Goal: Book appointment/travel/reservation

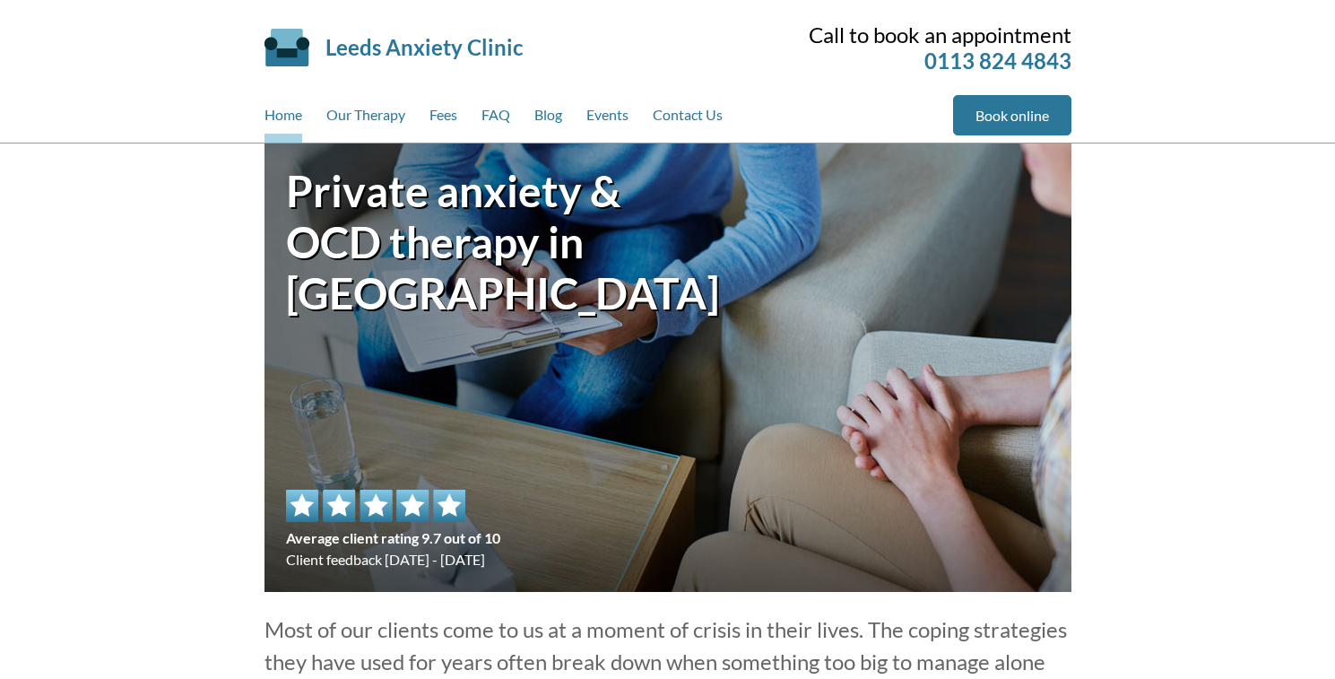
click at [283, 118] on link "Home" at bounding box center [284, 119] width 38 height 48
click at [498, 118] on link "FAQ" at bounding box center [496, 119] width 29 height 48
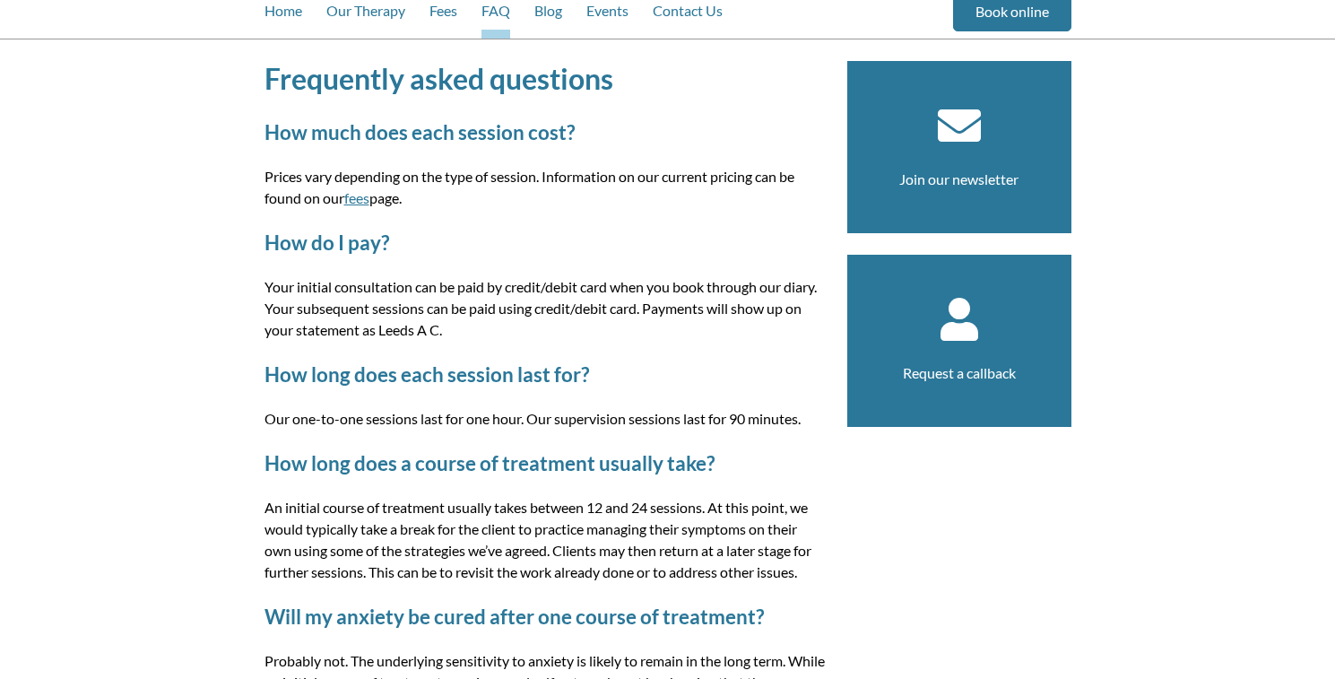
scroll to position [95, 0]
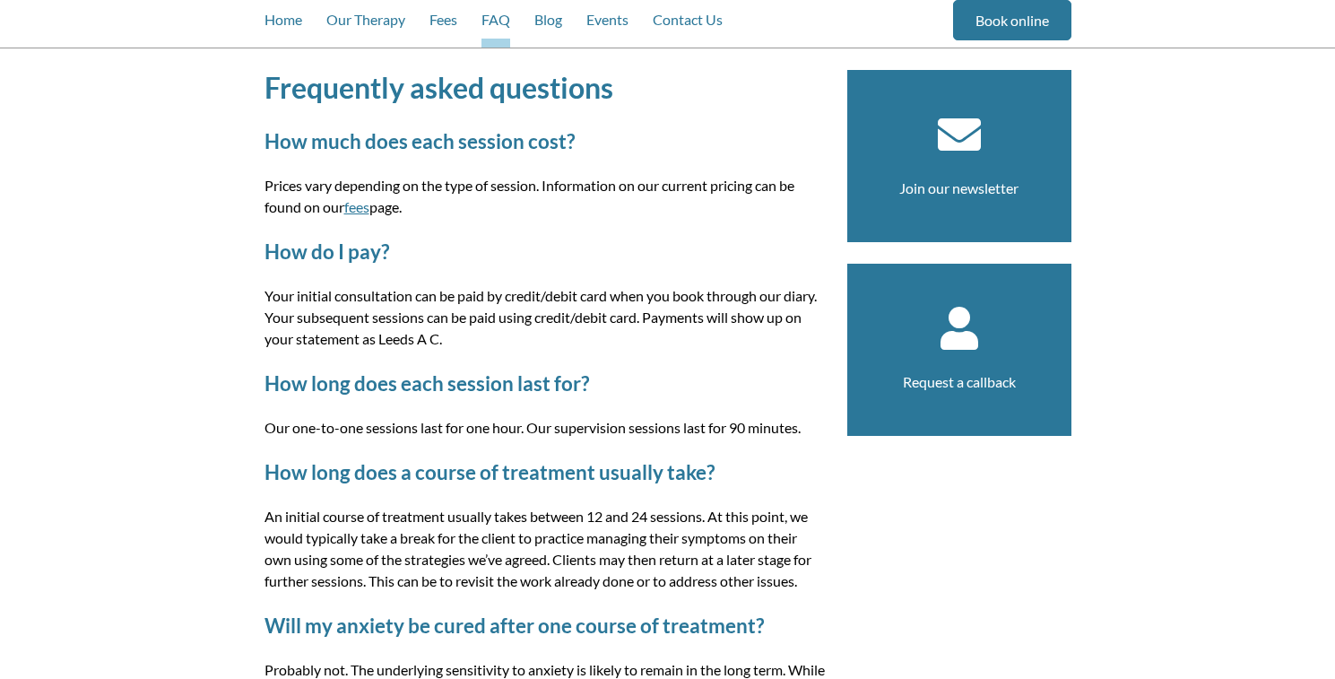
click at [486, 187] on p "Prices vary depending on the type of session. Information on our current pricin…" at bounding box center [545, 196] width 561 height 43
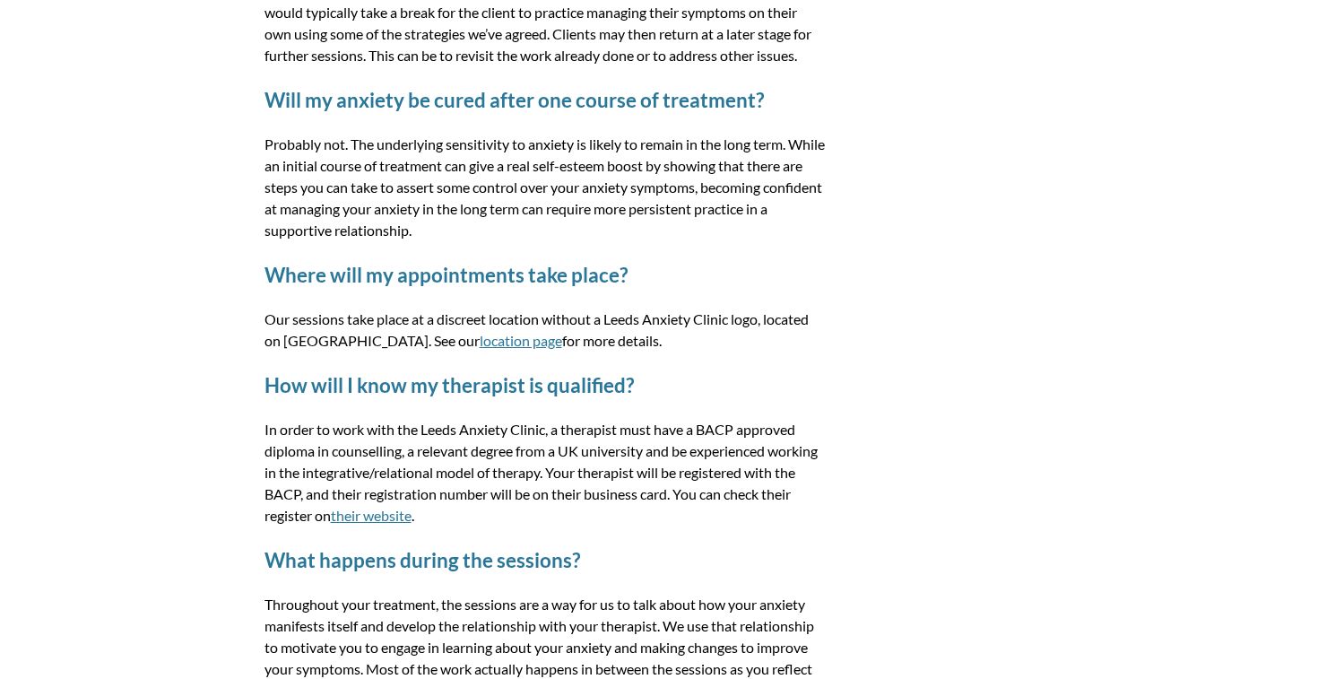
click at [486, 187] on p "Probably not. The underlying sensitivity to anxiety is likely to remain in the …" at bounding box center [545, 188] width 561 height 108
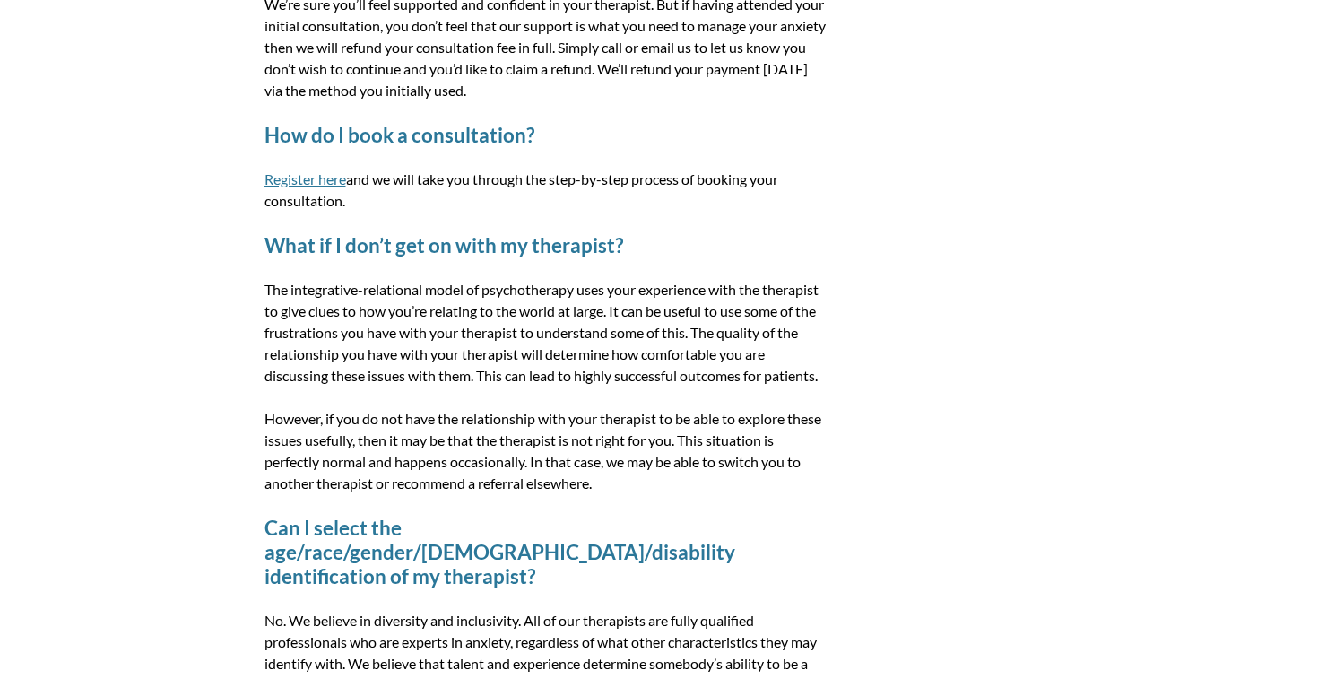
scroll to position [0, 0]
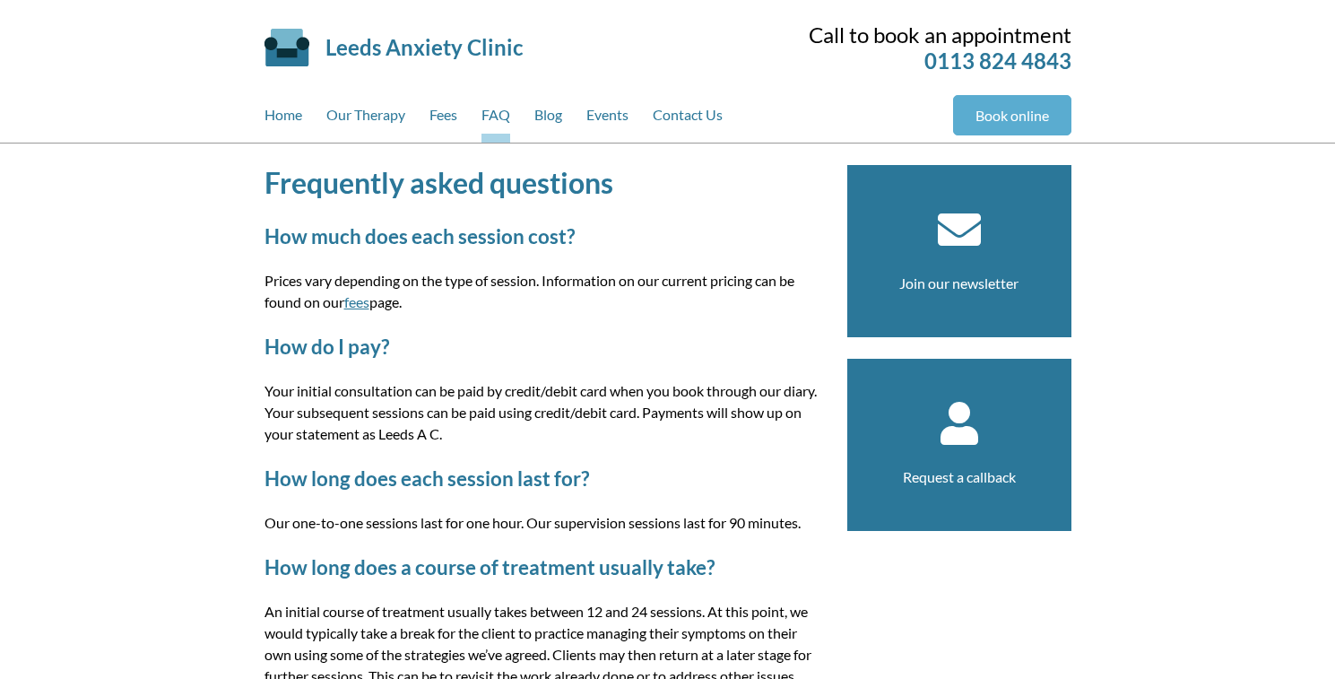
click at [1017, 125] on link "Book online" at bounding box center [1012, 115] width 118 height 40
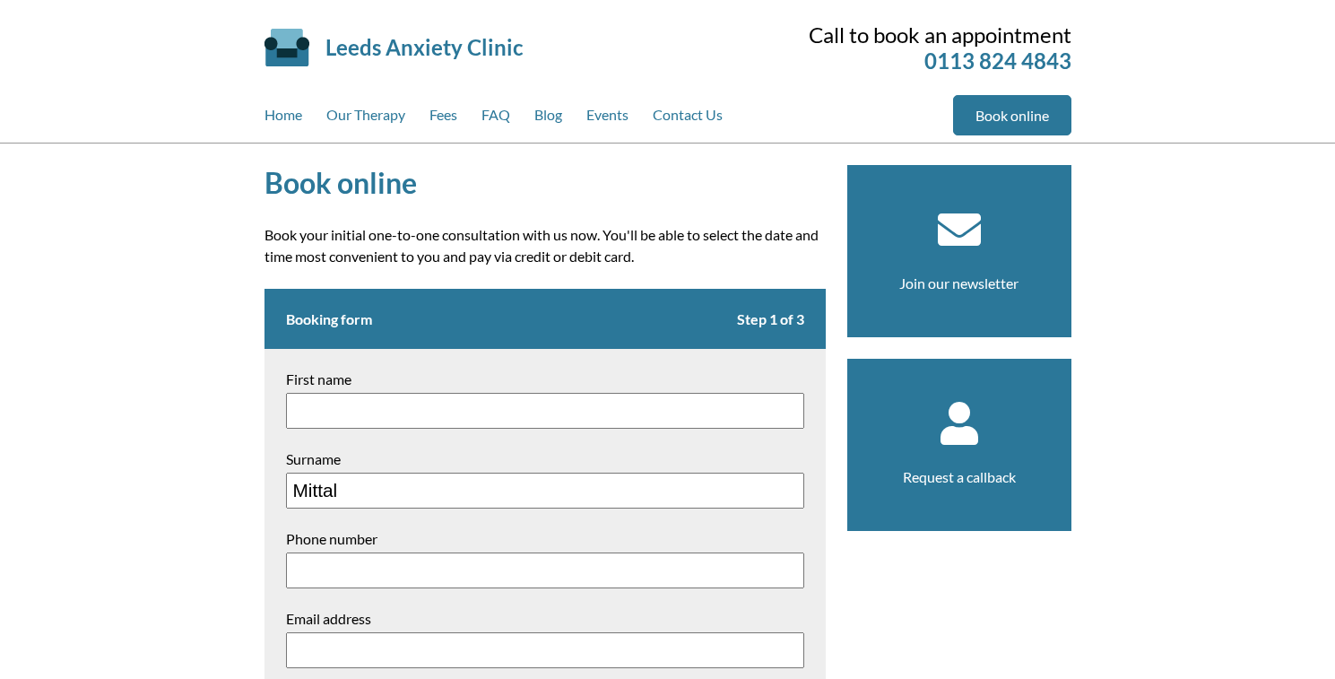
type input "Mittal"
type input "9660451108"
type input "mittalneetu15@gmail.com"
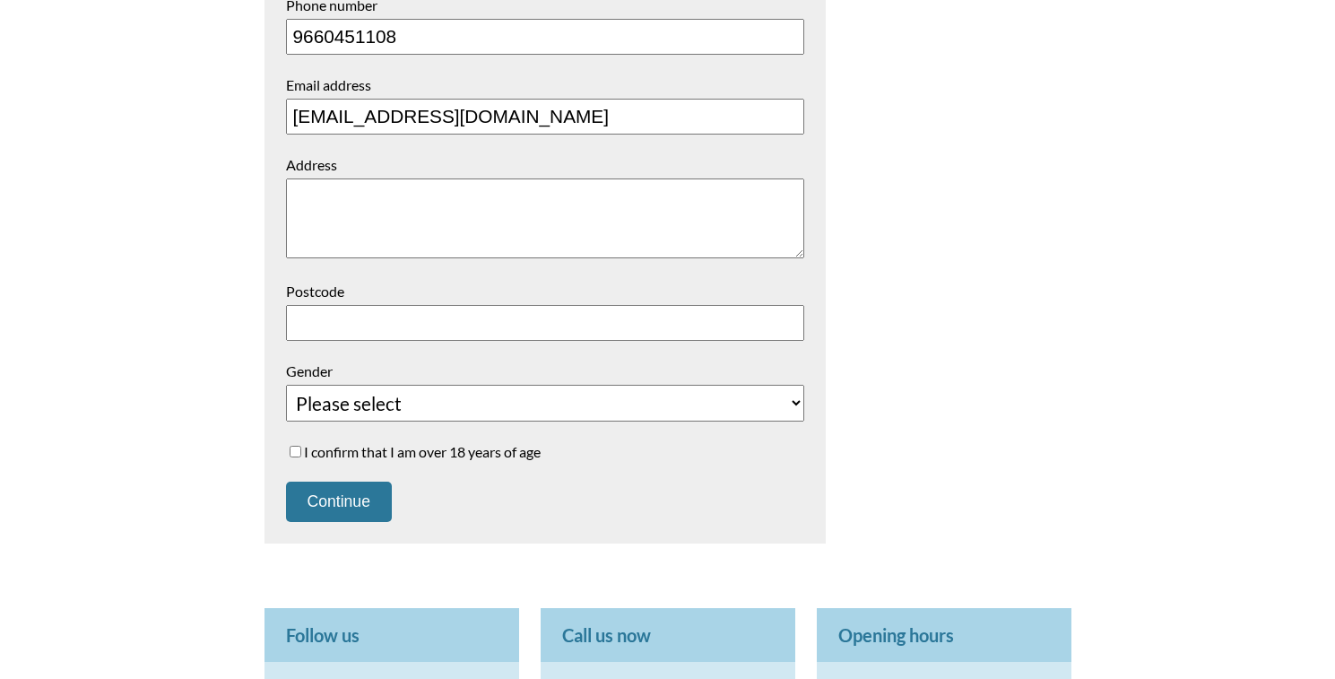
scroll to position [614, 0]
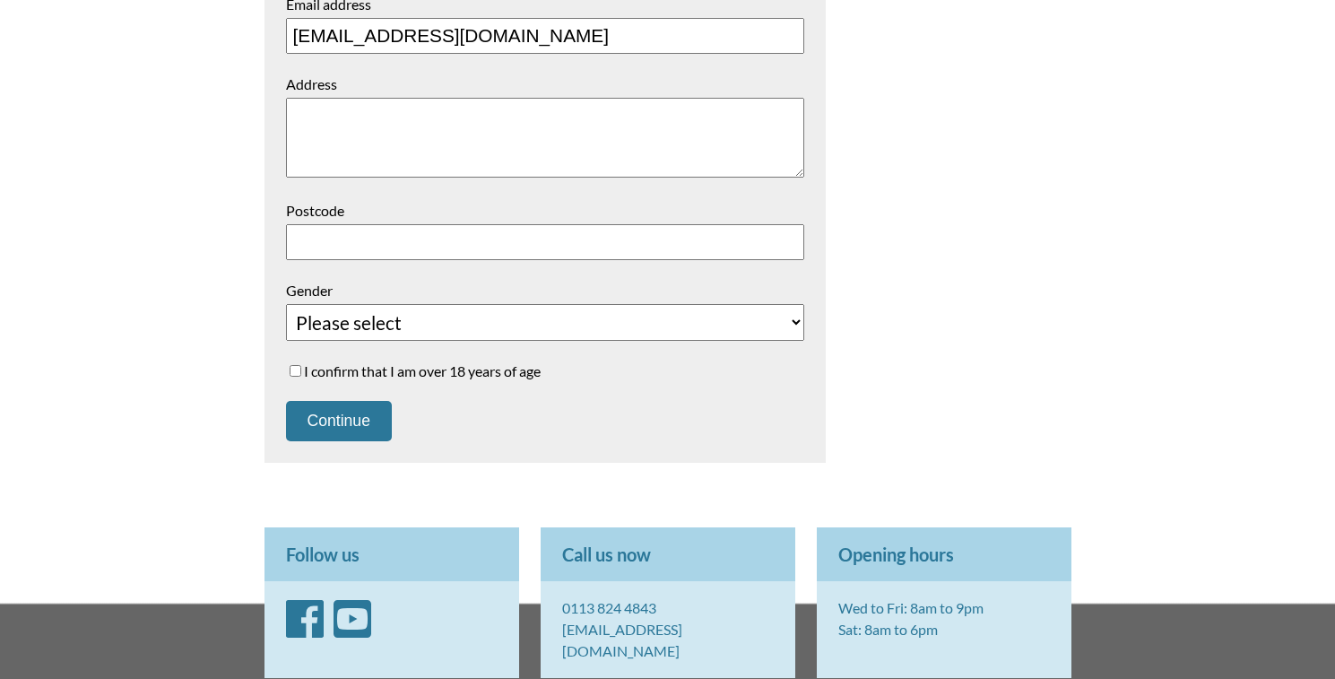
click at [726, 270] on form "Booking form Step 1 of 3 First name Surname Mittal Phone number 9660451108 Emai…" at bounding box center [545, 68] width 561 height 788
click at [710, 239] on input "Postcode" at bounding box center [545, 242] width 518 height 36
click at [544, 325] on select "Please select Female Male Unspecified Prefer not to say" at bounding box center [545, 322] width 518 height 37
select select "[DEMOGRAPHIC_DATA]"
click at [286, 306] on select "Please select Female Male Unspecified Prefer not to say" at bounding box center [545, 322] width 518 height 37
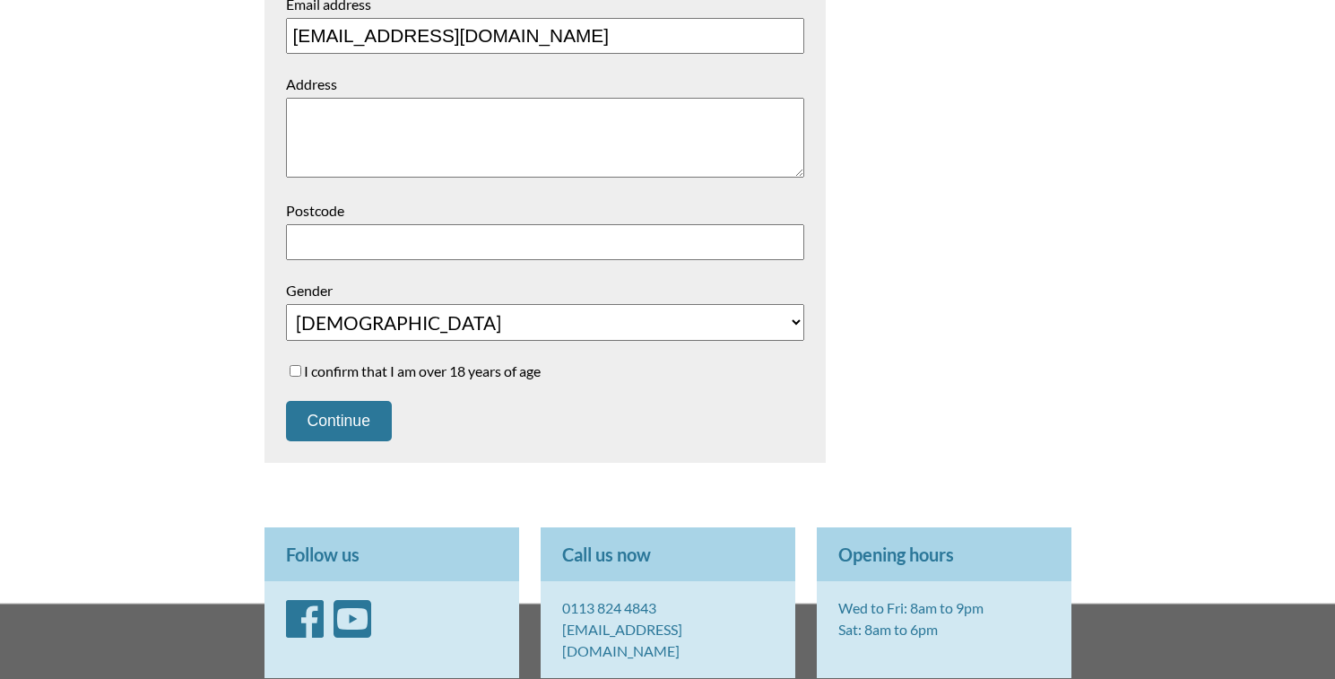
click at [295, 373] on input "I confirm that I am over 18 years of age" at bounding box center [296, 371] width 12 height 12
checkbox input "true"
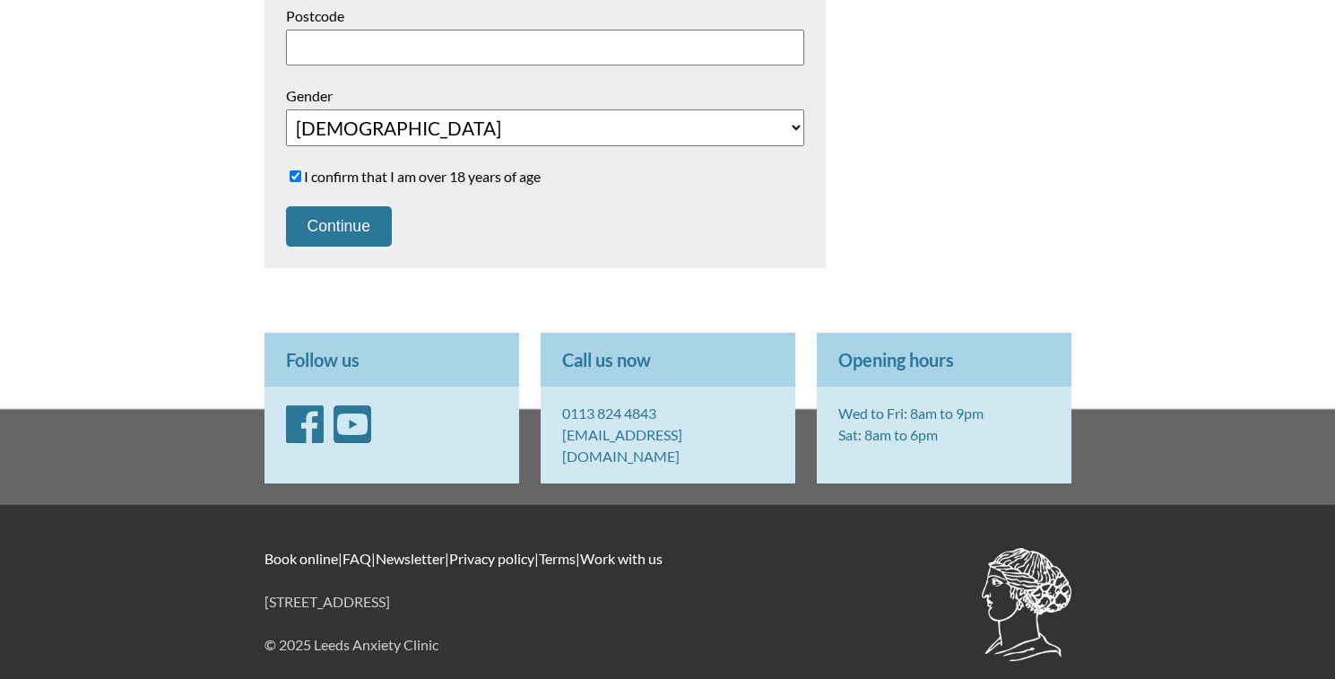
scroll to position [0, 0]
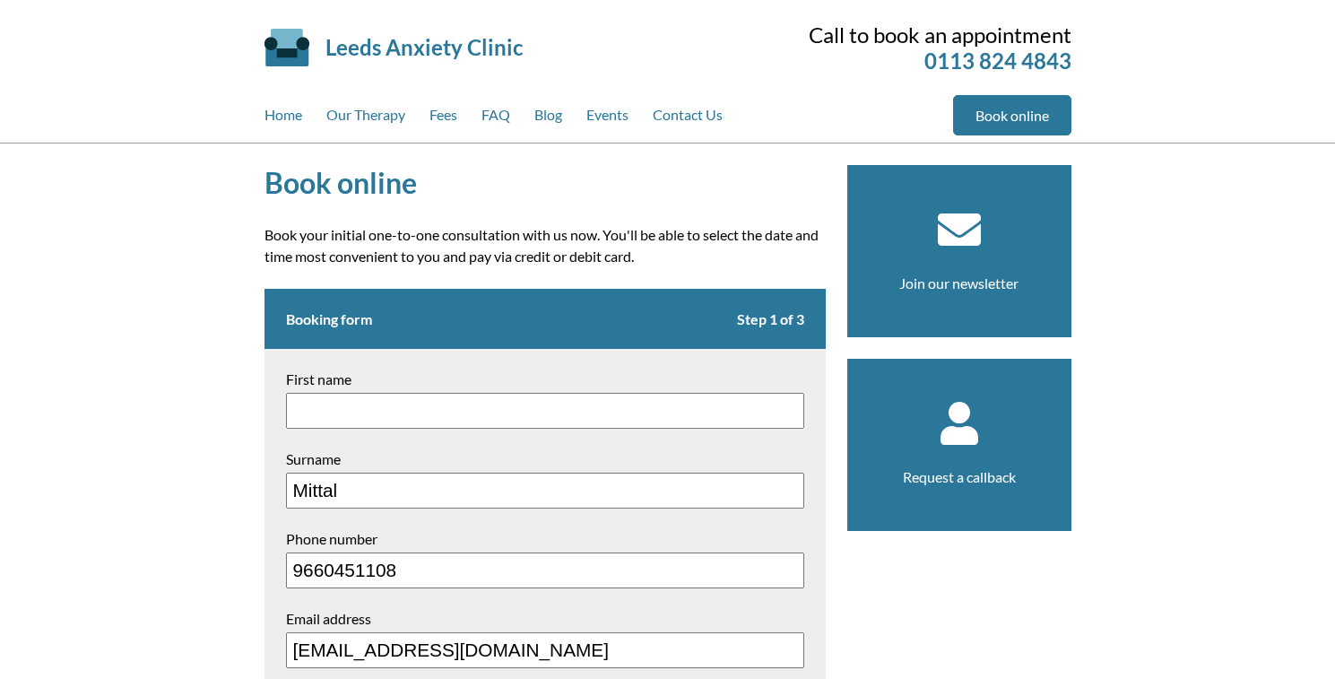
click at [358, 194] on h1 "Book online" at bounding box center [545, 182] width 561 height 35
click at [373, 190] on h1 "Book online" at bounding box center [545, 182] width 561 height 35
click at [388, 257] on p "Book your initial one-to-one consultation with us now. You'll be able to select…" at bounding box center [545, 245] width 561 height 43
click at [348, 204] on article "Book online Book your initial one-to-one consultation with us now. You'll be ab…" at bounding box center [545, 632] width 561 height 934
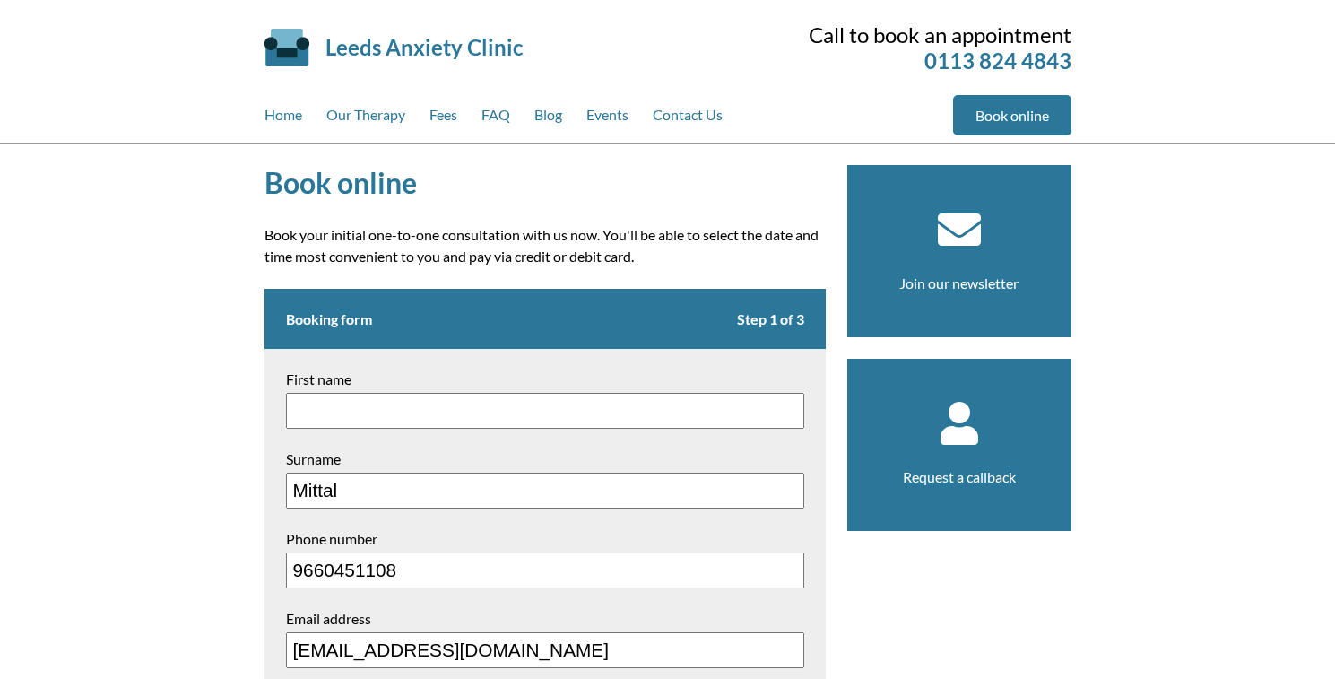
click at [349, 195] on h1 "Book online" at bounding box center [545, 182] width 561 height 35
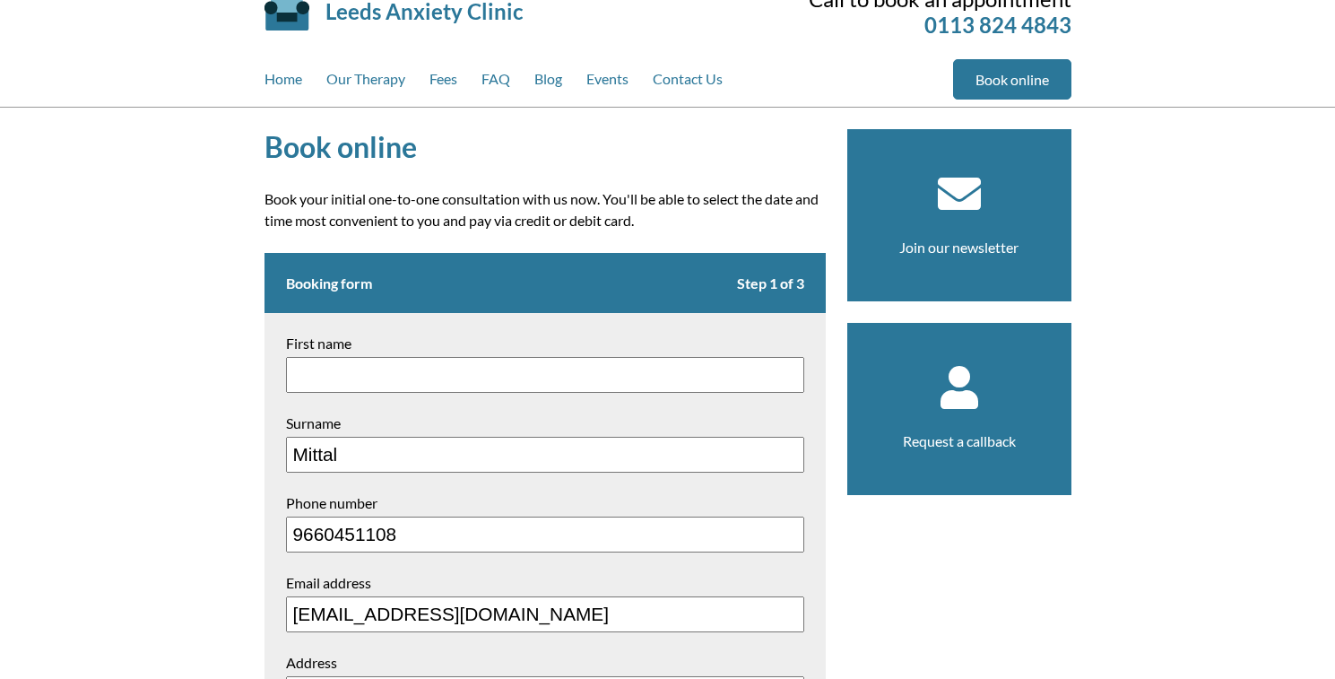
click at [336, 211] on p "Book your initial one-to-one consultation with us now. You'll be able to select…" at bounding box center [545, 209] width 561 height 43
click at [381, 151] on h1 "Book online" at bounding box center [545, 146] width 561 height 35
click at [197, 286] on div "Book online Book your initial one-to-one consultation with us now. You'll be ab…" at bounding box center [667, 596] width 1335 height 977
click at [395, 155] on h1 "Book online" at bounding box center [545, 146] width 561 height 35
click at [378, 213] on p "Book your initial one-to-one consultation with us now. You'll be able to select…" at bounding box center [545, 209] width 561 height 43
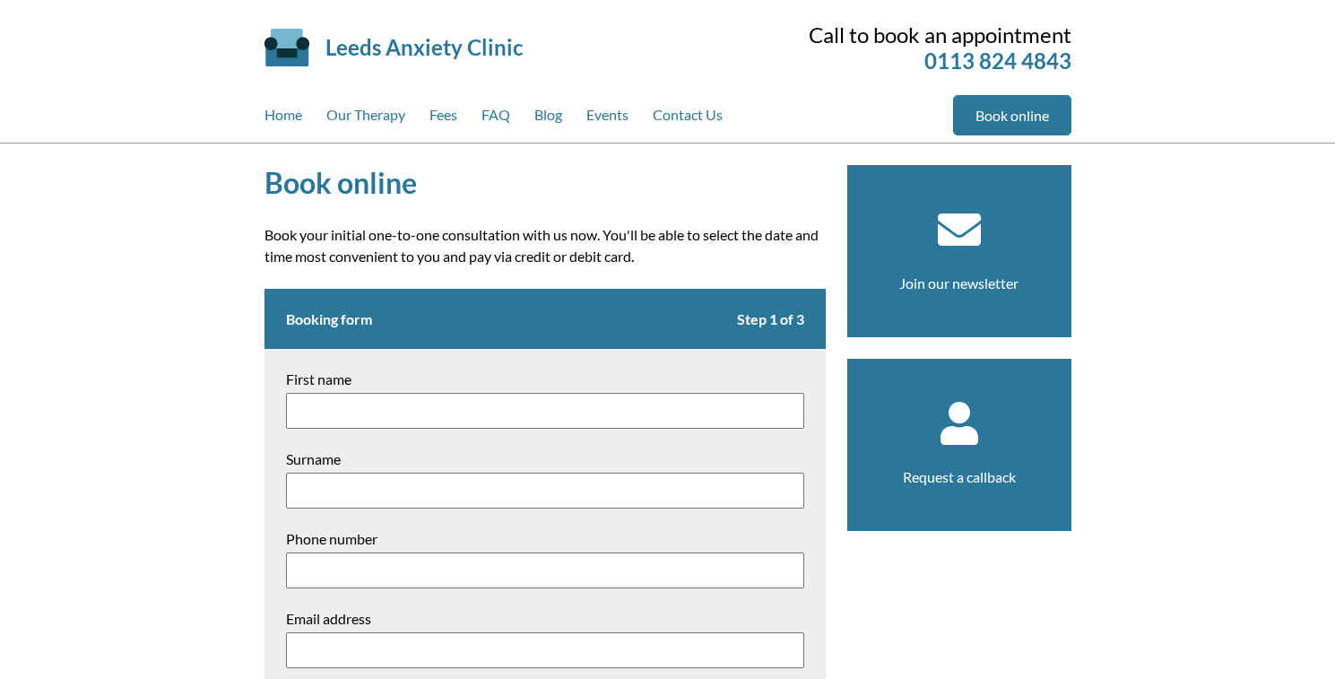
click at [331, 180] on h1 "Book online" at bounding box center [545, 182] width 561 height 35
click at [326, 244] on p "Book your initial one-to-one consultation with us now. You'll be able to select…" at bounding box center [545, 245] width 561 height 43
